Goal: Task Accomplishment & Management: Manage account settings

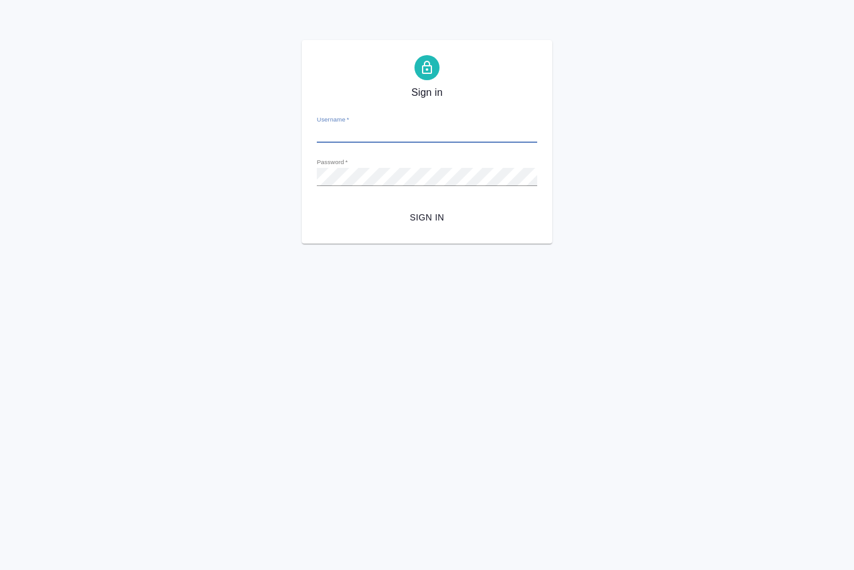
type input "[EMAIL_ADDRESS][DOMAIN_NAME]"
click at [434, 220] on span "Sign in" at bounding box center [427, 218] width 200 height 16
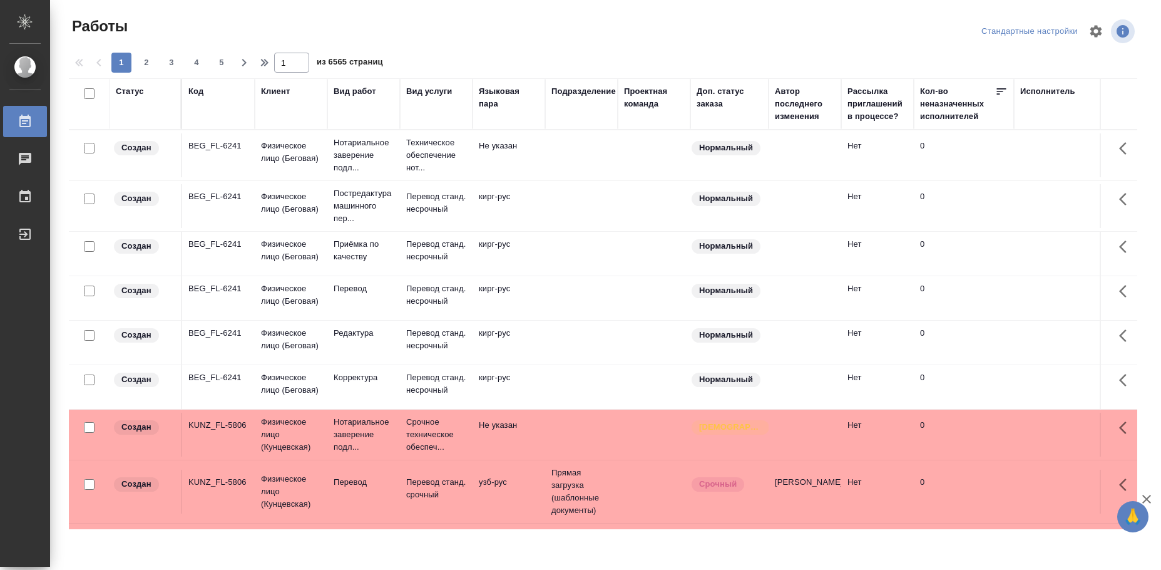
drag, startPoint x: 438, startPoint y: 486, endPoint x: 769, endPoint y: 97, distance: 510.6
click at [767, 83] on th "Доп. статус заказа" at bounding box center [729, 103] width 78 height 51
